Goal: Navigation & Orientation: Find specific page/section

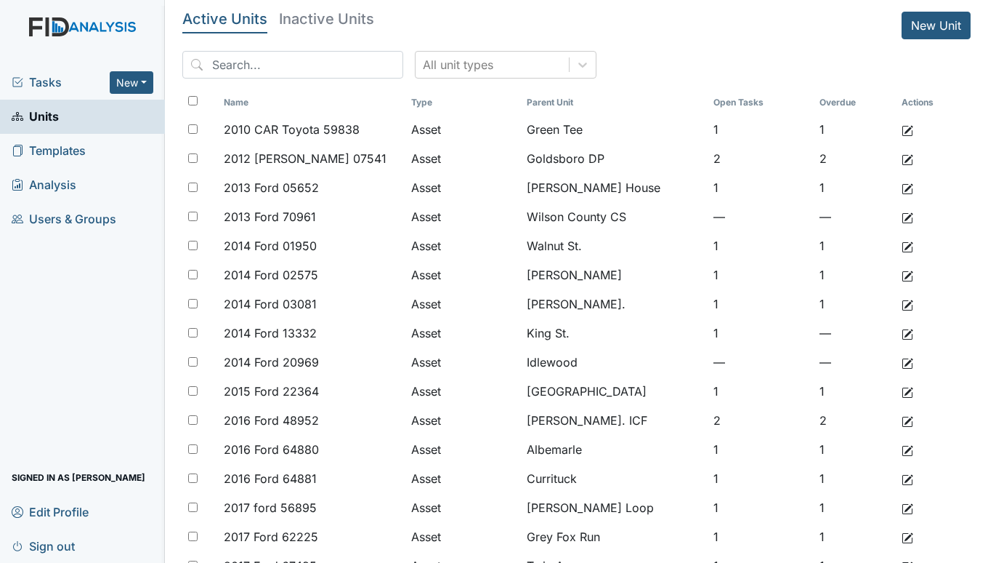
click at [43, 86] on span "Tasks" at bounding box center [61, 81] width 98 height 17
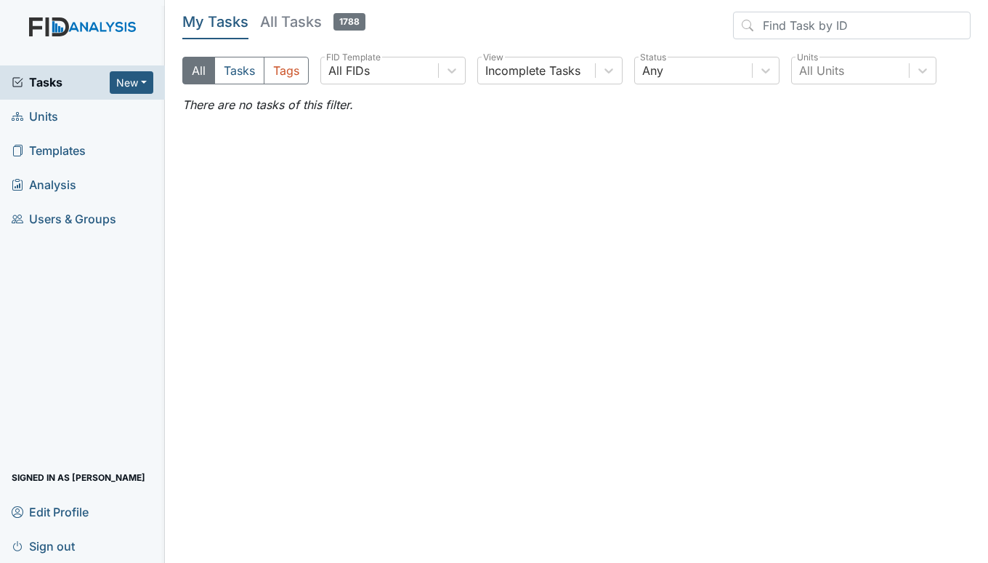
click at [52, 116] on span "Units" at bounding box center [35, 116] width 47 height 23
